Goal: Task Accomplishment & Management: Manage account settings

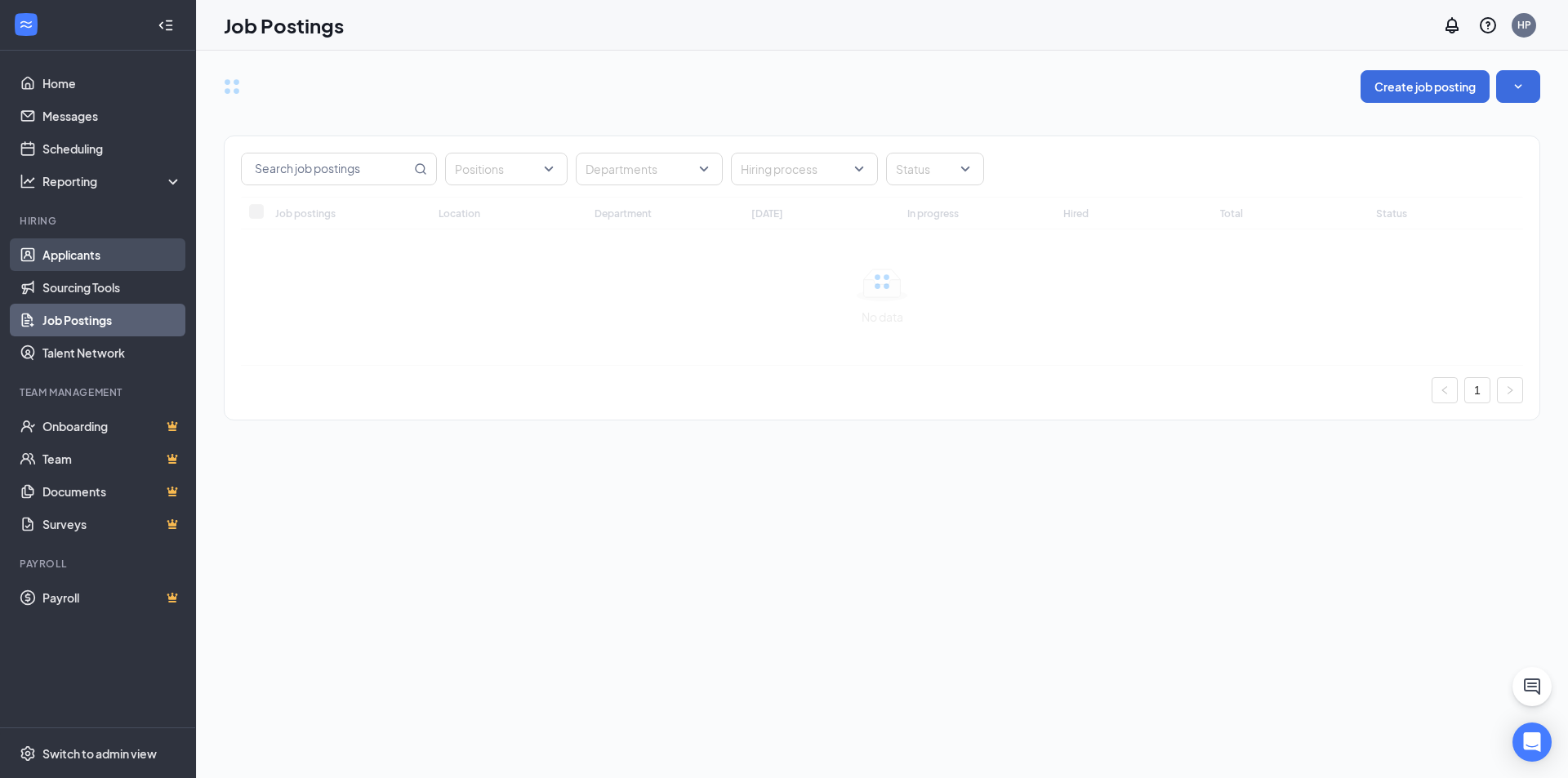
click at [109, 251] on link "Applicants" at bounding box center [112, 255] width 140 height 33
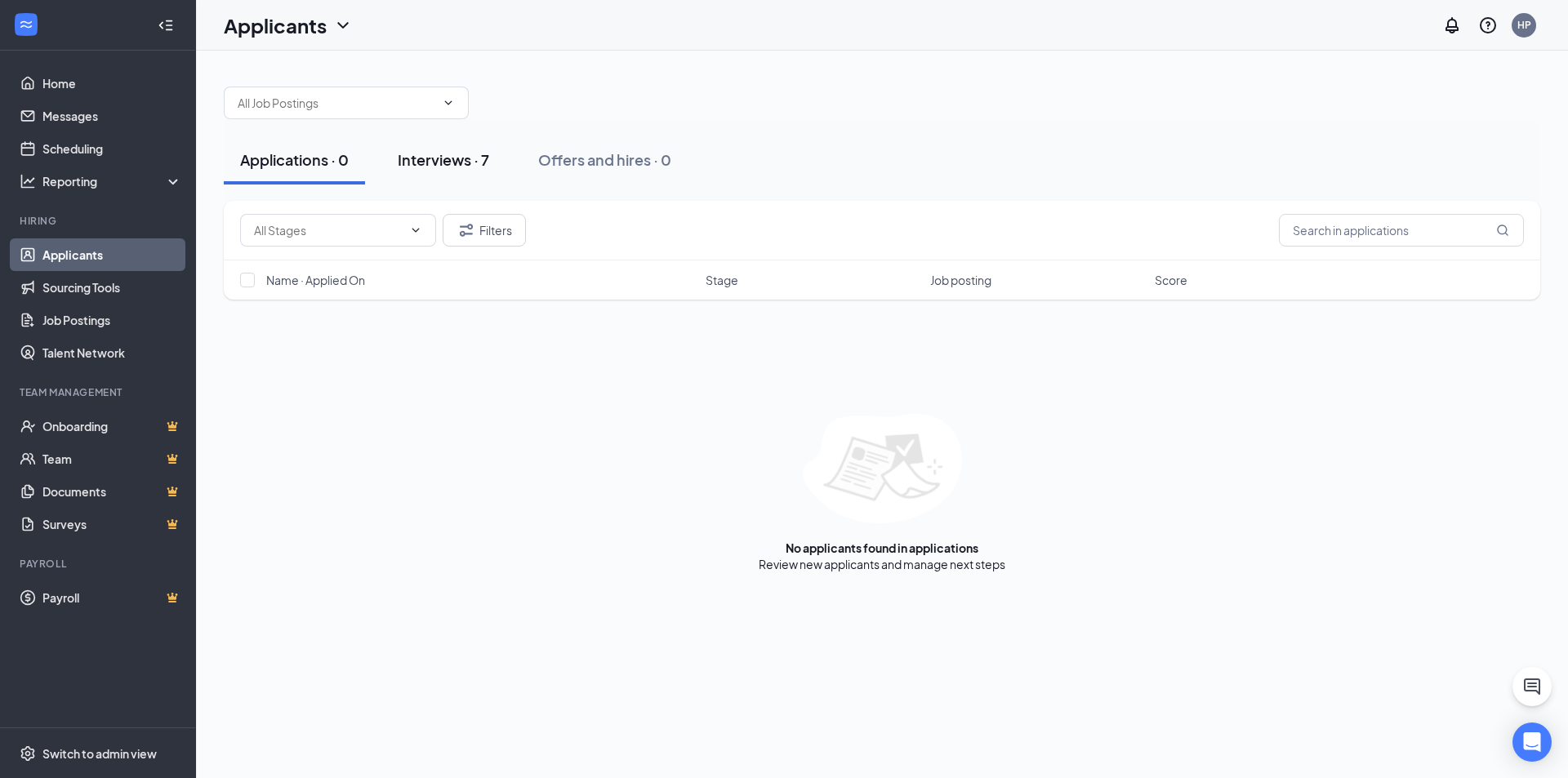
click at [461, 166] on div "Interviews · 7" at bounding box center [443, 160] width 91 height 21
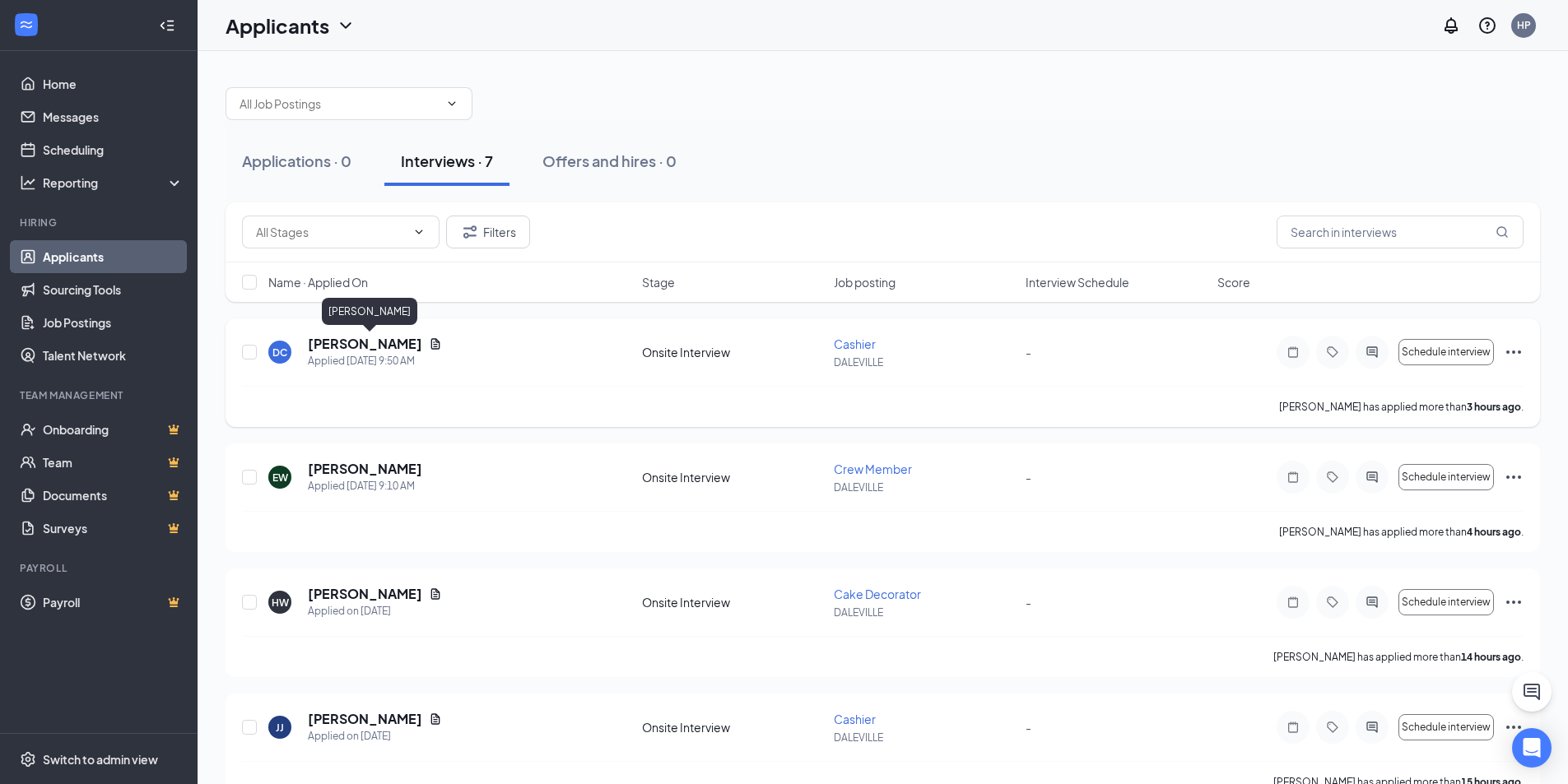
click at [386, 343] on h5 "[PERSON_NAME]" at bounding box center [365, 344] width 115 height 18
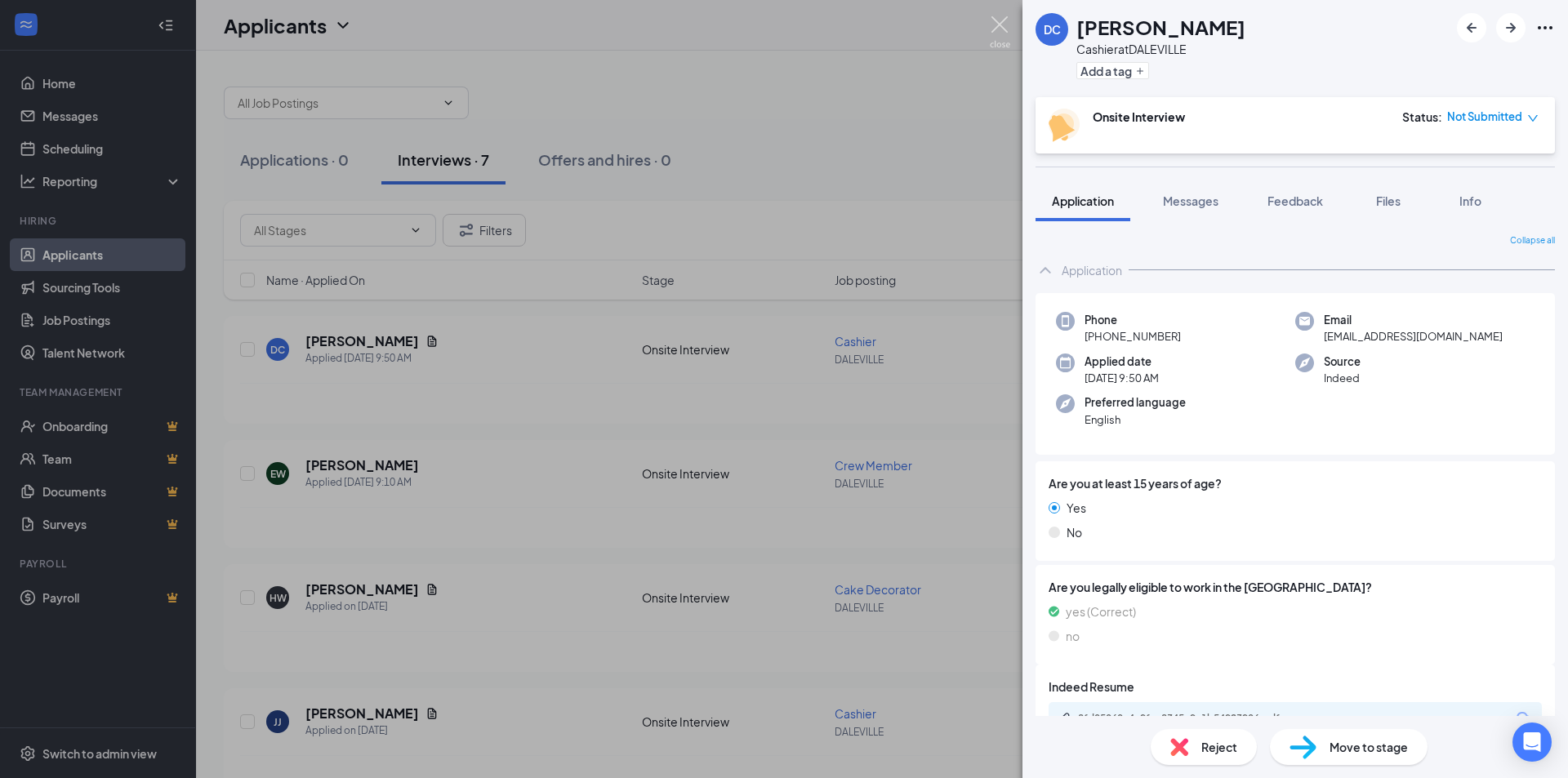
click at [1001, 17] on img at bounding box center [999, 32] width 21 height 32
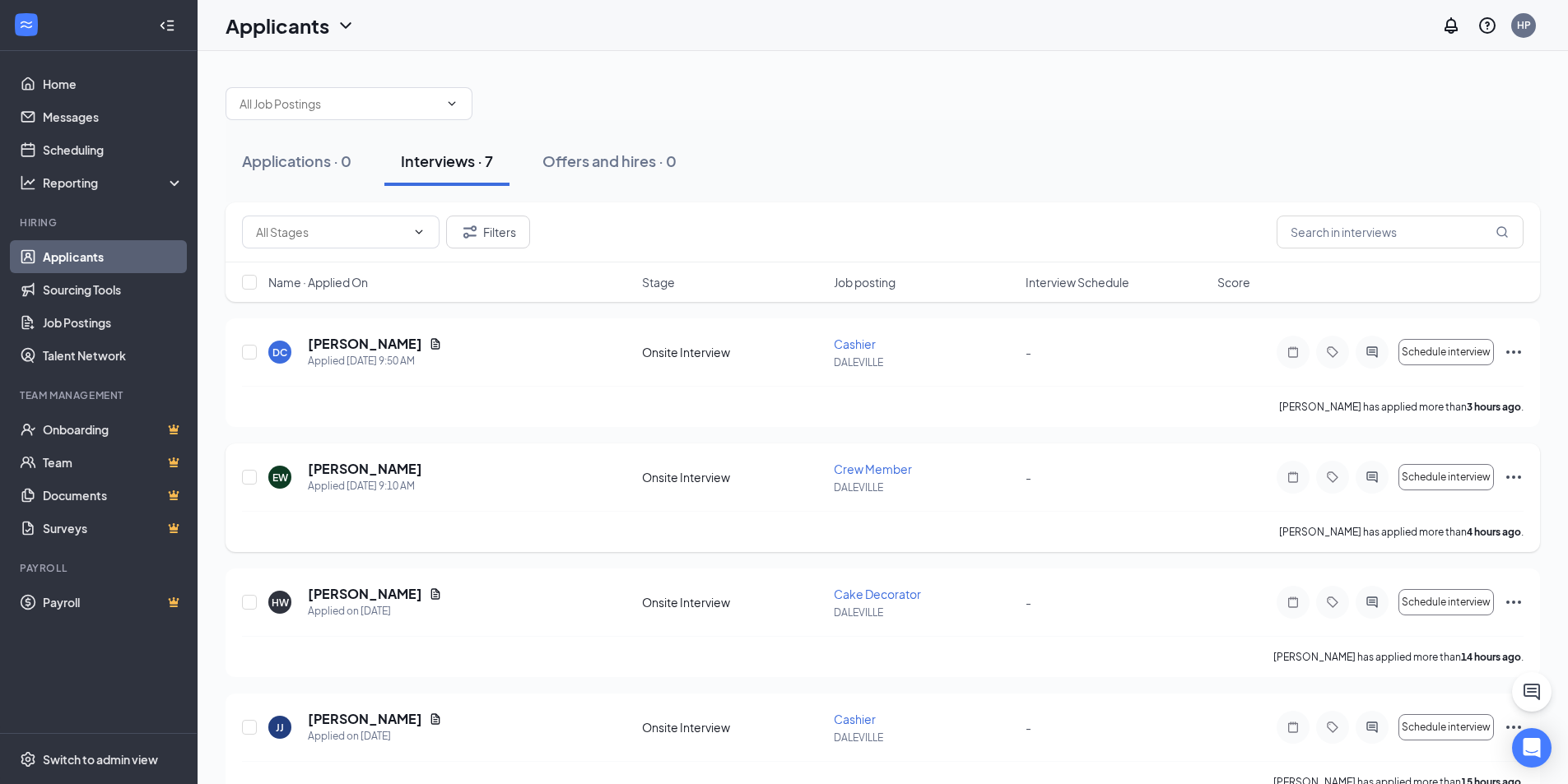
click at [372, 469] on h5 "[PERSON_NAME]" at bounding box center [365, 469] width 115 height 18
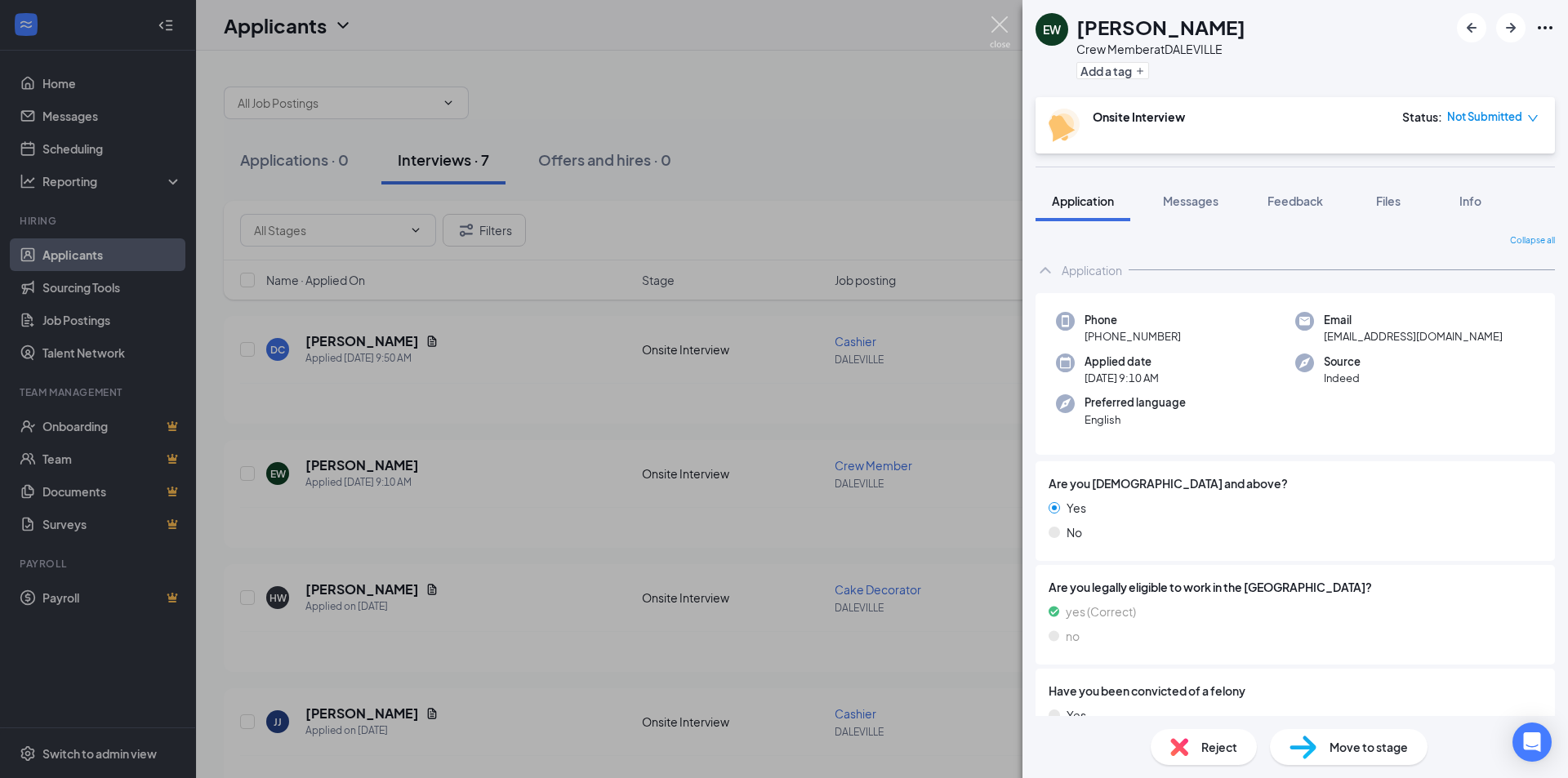
click at [1004, 26] on img at bounding box center [999, 32] width 21 height 32
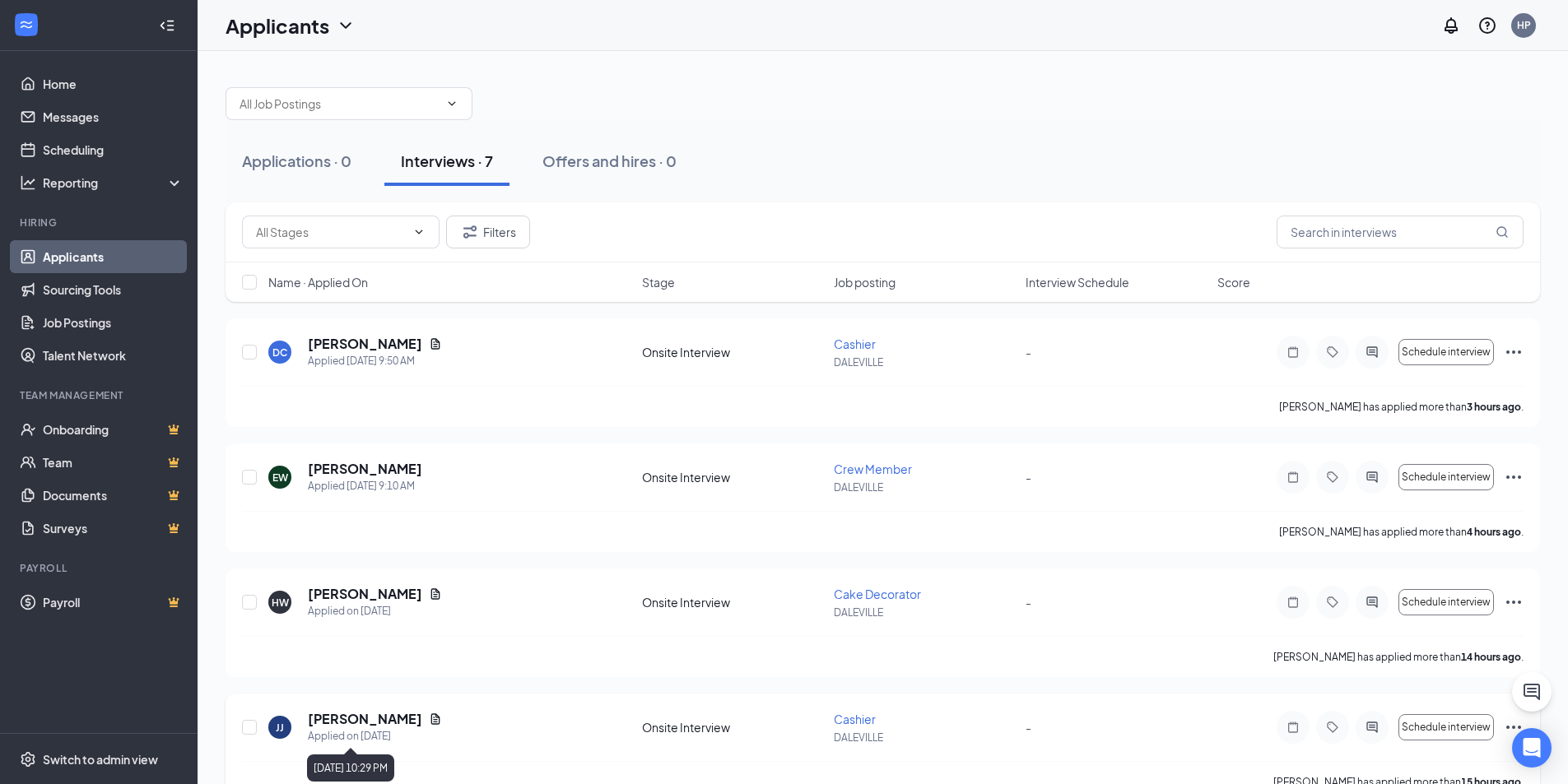
click at [363, 728] on div "Applied on [DATE]" at bounding box center [375, 736] width 134 height 16
click at [364, 718] on h5 "[PERSON_NAME]" at bounding box center [365, 719] width 115 height 18
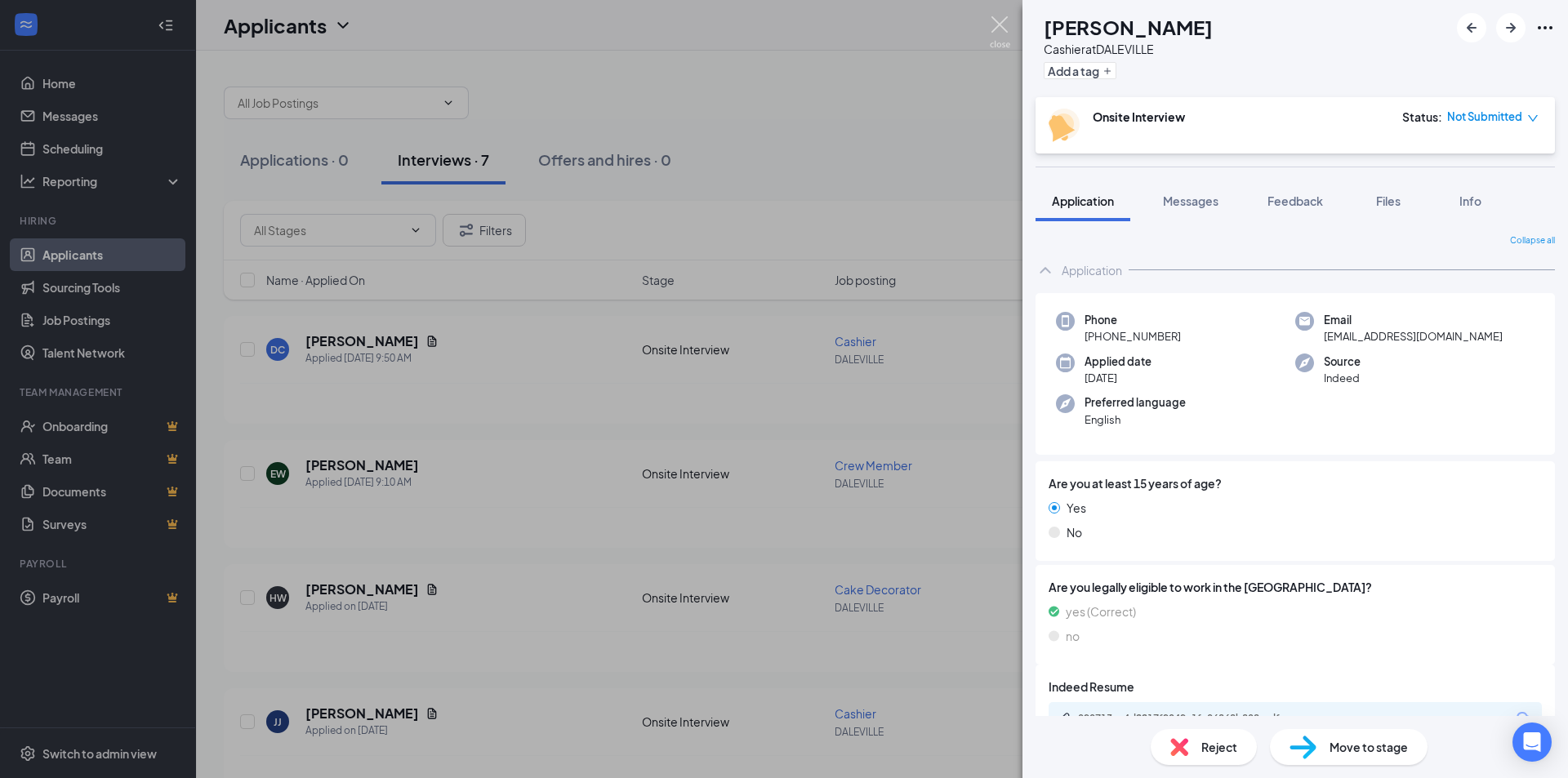
click at [998, 24] on img at bounding box center [999, 32] width 21 height 32
